Goal: Information Seeking & Learning: Learn about a topic

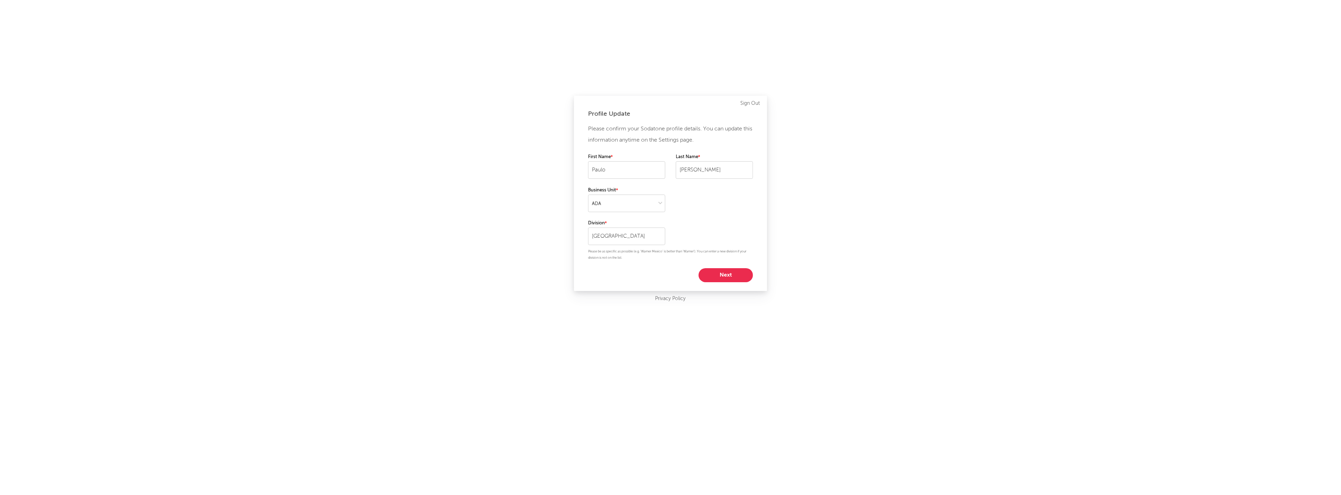
click at [743, 282] on button "Next" at bounding box center [726, 275] width 54 height 14
select select "assistant_coordinator"
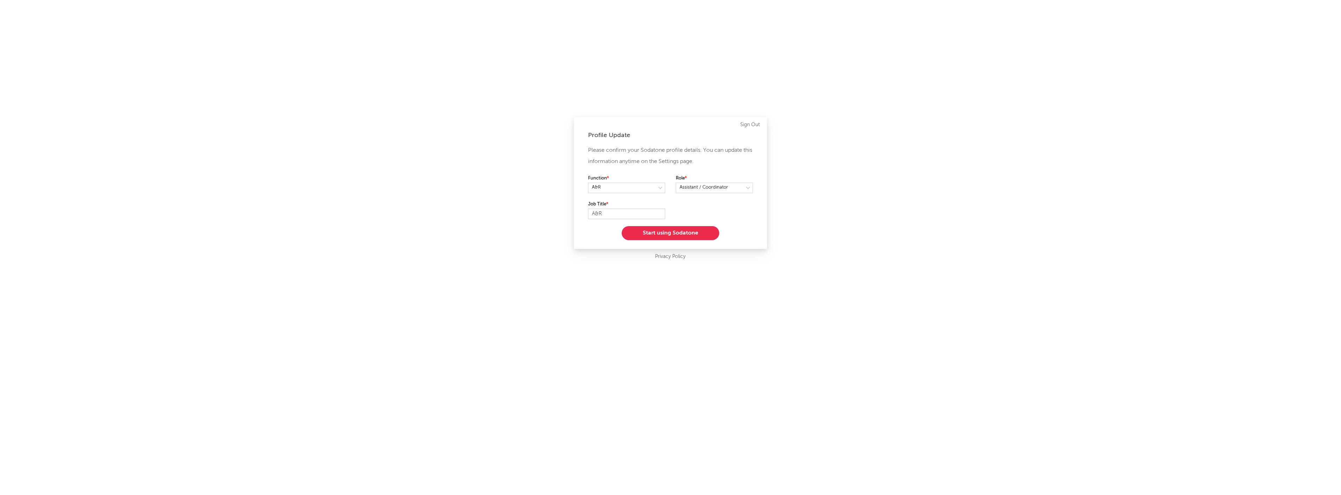
click at [678, 235] on button "Start using Sodatone" at bounding box center [671, 233] width 98 height 14
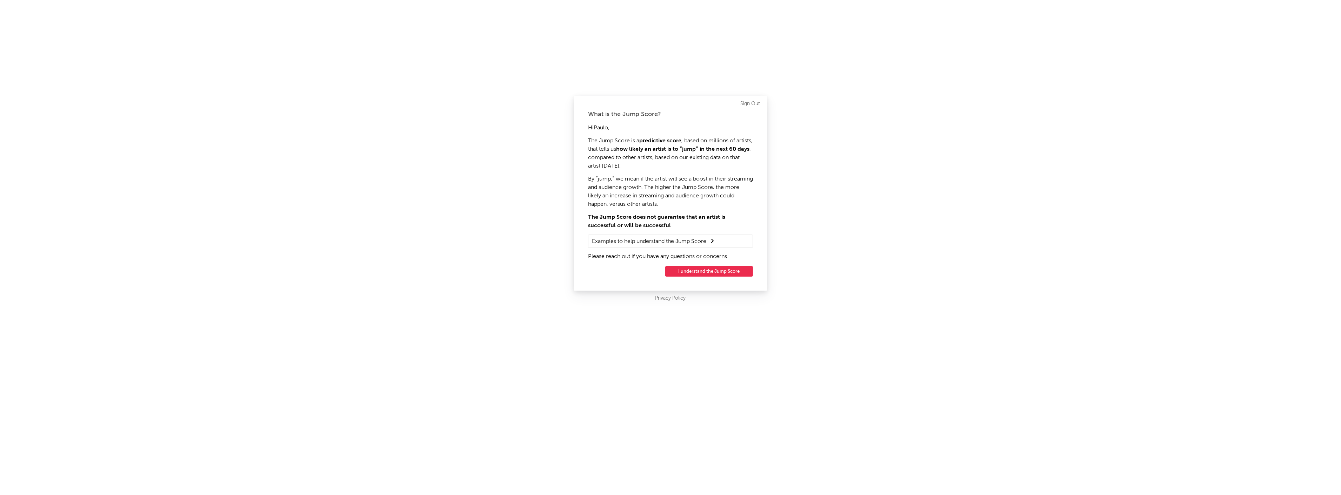
click at [686, 271] on button "I understand the Jump Score" at bounding box center [709, 271] width 88 height 11
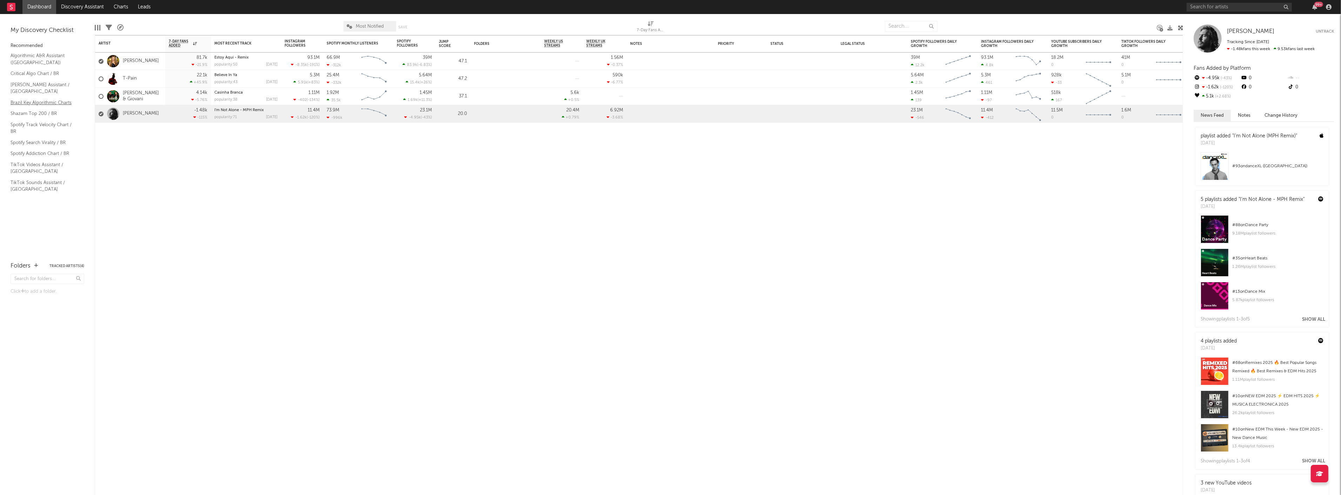
click at [69, 99] on link "Brazil Key Algorithmic Charts" at bounding box center [44, 103] width 67 height 8
click at [44, 53] on link "Algorithmic A&R Assistant ([GEOGRAPHIC_DATA])" at bounding box center [44, 59] width 67 height 14
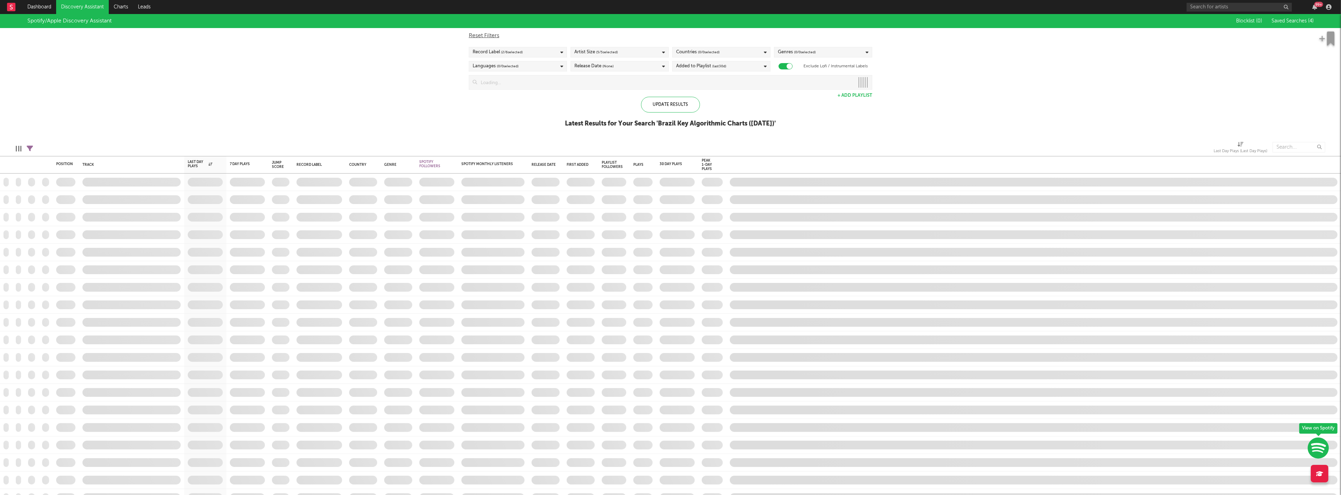
checkbox input "true"
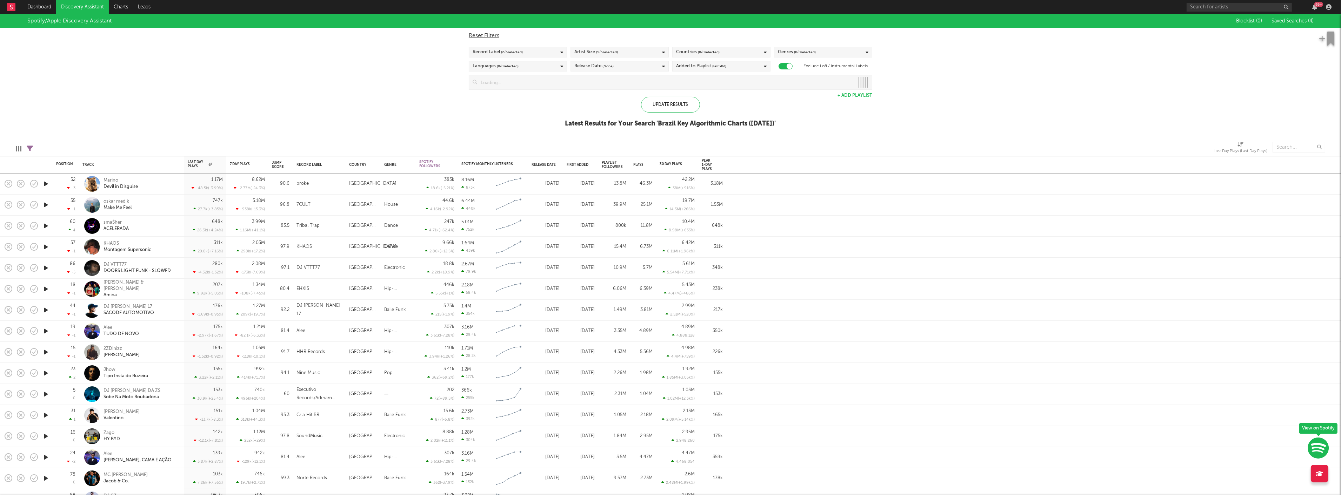
click at [562, 68] on div "Languages ( 0 / 0 selected)" at bounding box center [518, 66] width 98 height 11
click at [563, 66] on icon at bounding box center [561, 66] width 3 height 5
click at [523, 67] on div "Languages ( 0 / 0 selected)" at bounding box center [518, 66] width 98 height 11
click at [522, 74] on button "Deselect All" at bounding box center [518, 77] width 91 height 8
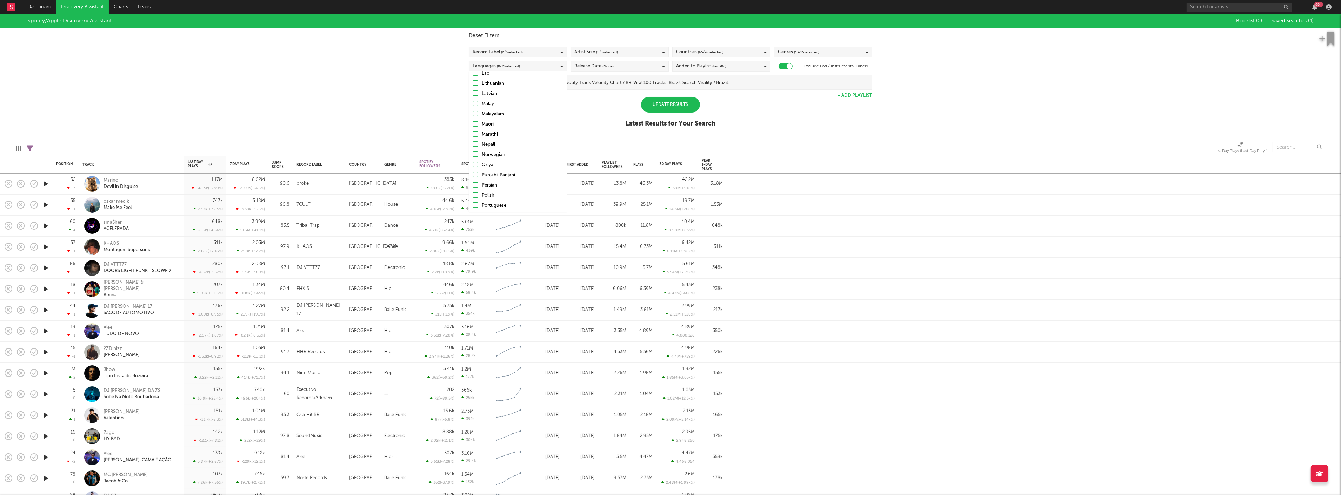
scroll to position [388, 0]
click at [474, 180] on div at bounding box center [476, 180] width 6 height 6
click at [473, 180] on input "Portuguese" at bounding box center [473, 181] width 0 height 8
click at [376, 96] on div "Spotify/Apple Discovery Assistant Blocklist ( 0 ) Saved Searches ( 4 ) Reset Fi…" at bounding box center [670, 74] width 1341 height 121
click at [766, 53] on icon at bounding box center [765, 52] width 3 height 5
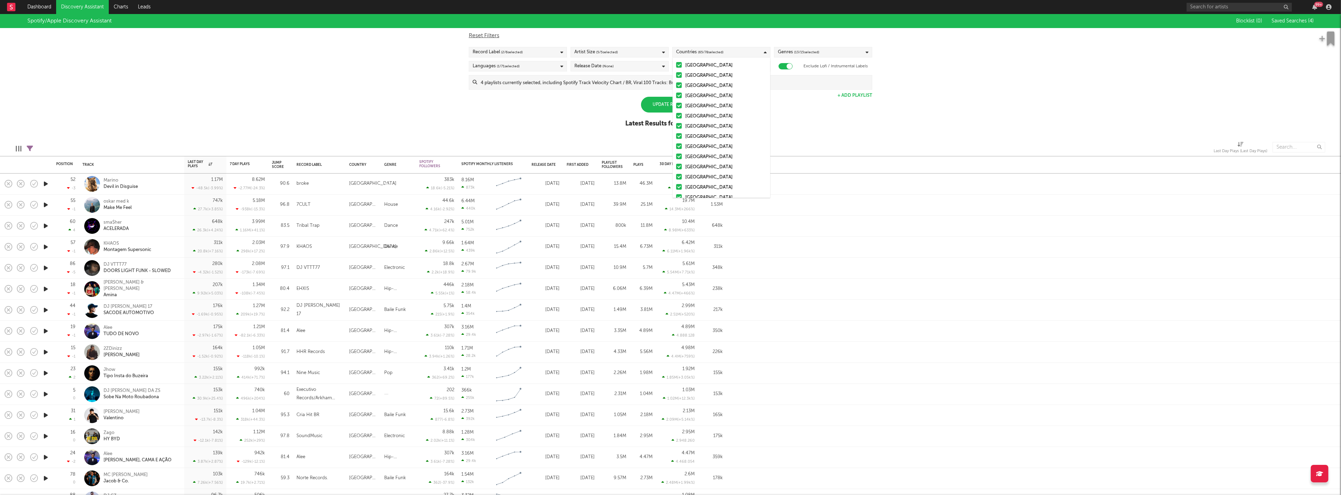
scroll to position [0, 0]
click at [746, 63] on button "Select All" at bounding box center [721, 63] width 91 height 8
click at [745, 64] on button "Deselect All" at bounding box center [721, 63] width 91 height 8
click at [679, 174] on div at bounding box center [679, 174] width 6 height 6
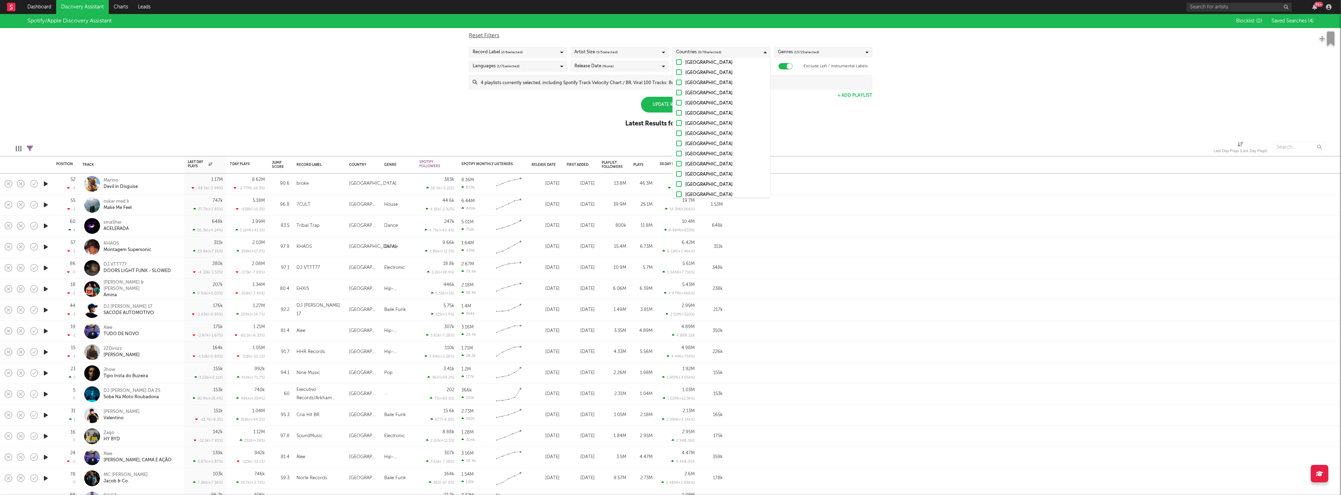
click at [676, 174] on input "Brazil" at bounding box center [676, 175] width 0 height 8
click at [536, 110] on div "Spotify/Apple Discovery Assistant Blocklist ( 0 ) Saved Searches ( 4 ) Reset Fi…" at bounding box center [670, 74] width 1341 height 121
click at [560, 51] on icon at bounding box center [561, 52] width 3 height 5
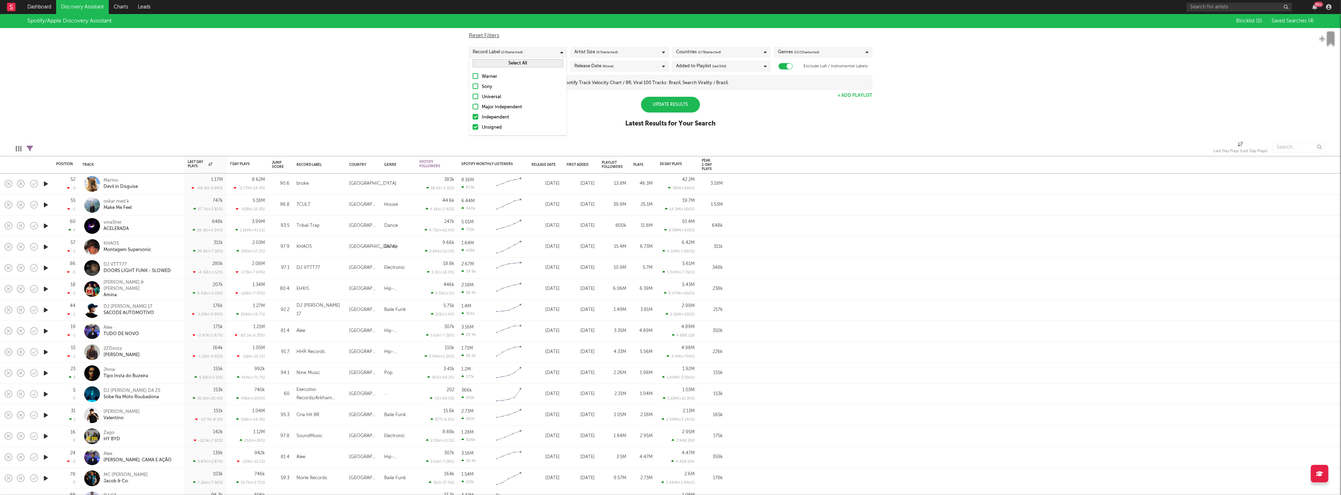
click at [473, 107] on div at bounding box center [476, 107] width 6 height 6
click at [473, 107] on input "Major Independent" at bounding box center [473, 107] width 0 height 8
click at [689, 101] on div "Update Results" at bounding box center [670, 105] width 59 height 16
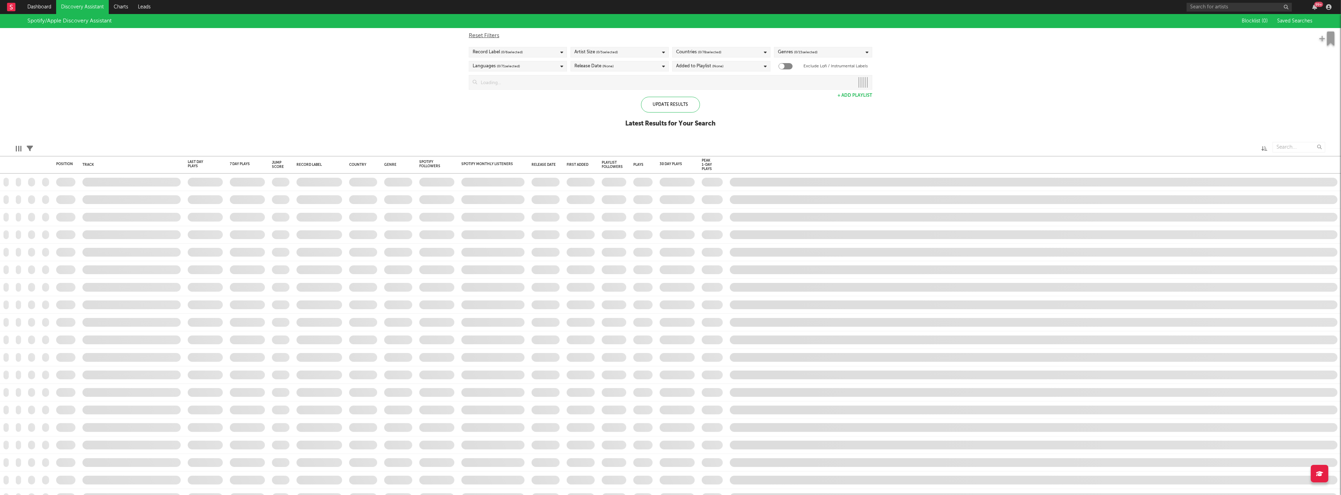
checkbox input "true"
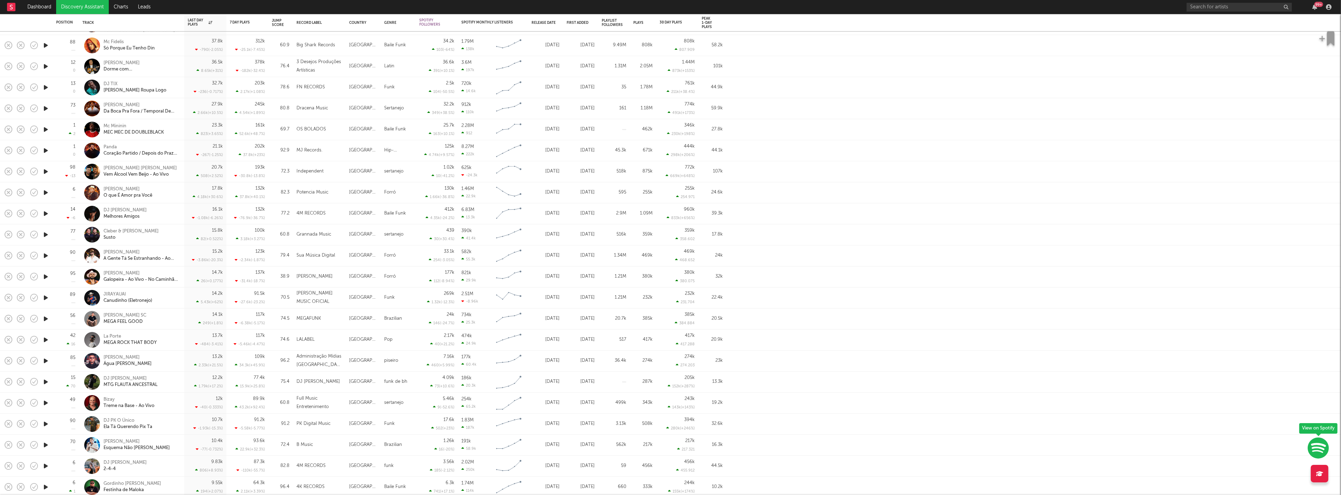
click at [47, 234] on icon "button" at bounding box center [45, 235] width 7 height 9
click at [43, 172] on icon "button" at bounding box center [45, 171] width 7 height 9
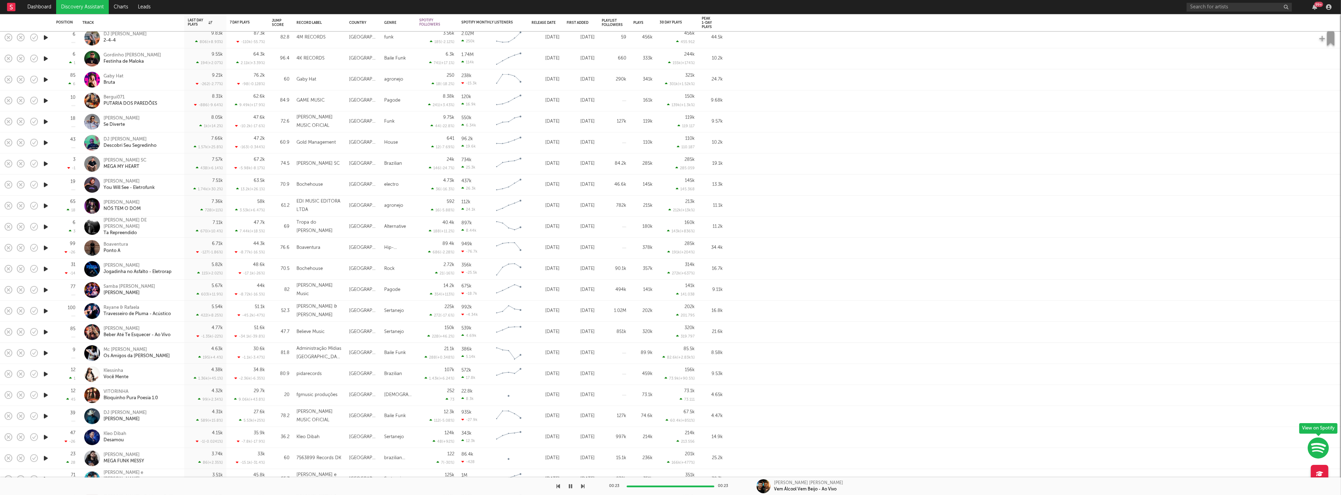
click at [45, 438] on icon "button" at bounding box center [45, 437] width 7 height 9
